Goal: Task Accomplishment & Management: Complete application form

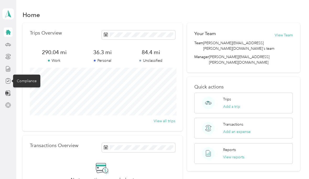
click at [31, 82] on div "Compliance" at bounding box center [26, 81] width 27 height 13
click at [28, 82] on div "Compliance" at bounding box center [26, 81] width 27 height 13
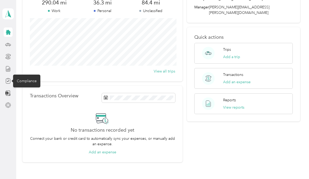
scroll to position [49, 0]
click at [8, 81] on icon at bounding box center [8, 82] width 2 height 2
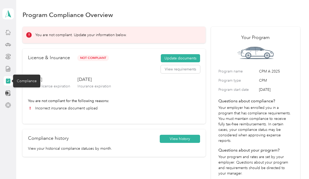
click at [173, 58] on button "Update documents" at bounding box center [180, 58] width 39 height 8
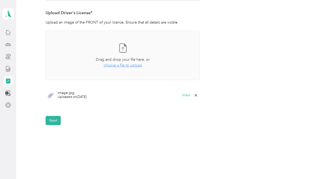
scroll to position [142, 0]
click at [54, 119] on button "Next" at bounding box center [53, 120] width 15 height 9
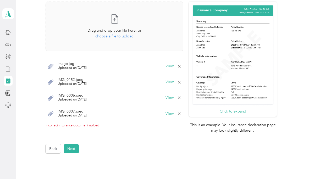
click at [113, 36] on span "choose a file to upload" at bounding box center [114, 36] width 38 height 4
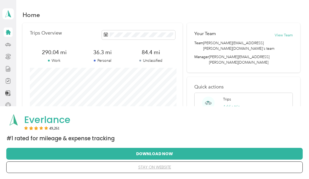
click at [146, 169] on button "stay on website" at bounding box center [155, 167] width 280 height 11
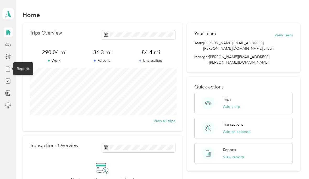
click at [25, 70] on div "Reports" at bounding box center [23, 68] width 20 height 13
click at [25, 80] on div "Compliance" at bounding box center [26, 81] width 27 height 13
click at [26, 81] on div "Compliance" at bounding box center [26, 81] width 27 height 13
click at [8, 82] on icon at bounding box center [8, 81] width 6 height 6
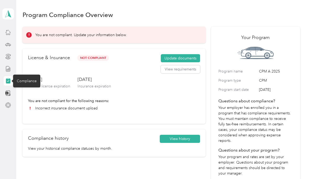
click at [173, 69] on button "View requirements" at bounding box center [180, 69] width 39 height 8
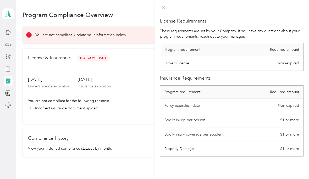
click at [137, 136] on div "License Requirements These requirements are set by your Company. If you have an…" at bounding box center [154, 89] width 309 height 179
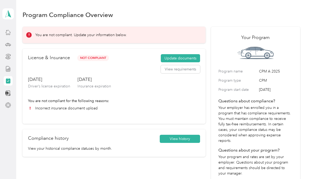
click at [176, 56] on button "Update documents" at bounding box center [180, 58] width 39 height 8
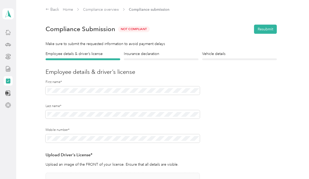
click at [141, 54] on h4 "Insurance declaration" at bounding box center [161, 54] width 75 height 6
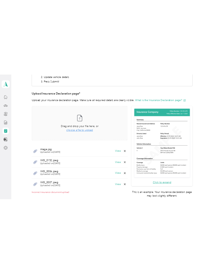
scroll to position [93, 0]
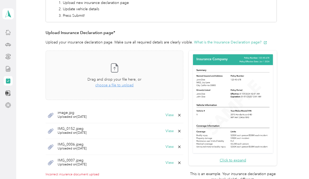
click at [120, 72] on icon at bounding box center [114, 68] width 10 height 10
click at [110, 88] on div "Take a photo or choose a photo from your library Drag and drop your file here, …" at bounding box center [114, 75] width 129 height 41
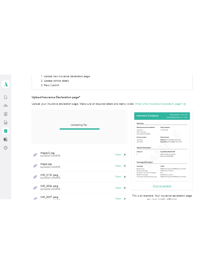
scroll to position [85, 0]
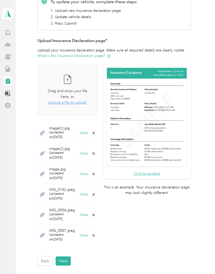
click at [65, 179] on button "Next" at bounding box center [63, 260] width 15 height 9
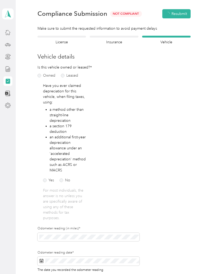
scroll to position [6, 0]
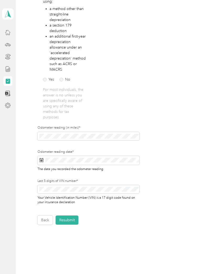
click at [64, 179] on button "Resubmit" at bounding box center [67, 219] width 23 height 9
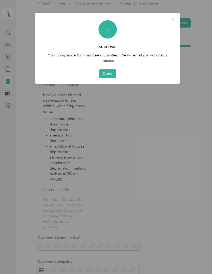
click at [106, 70] on button "Done" at bounding box center [107, 73] width 17 height 9
